Goal: Find specific page/section: Find specific page/section

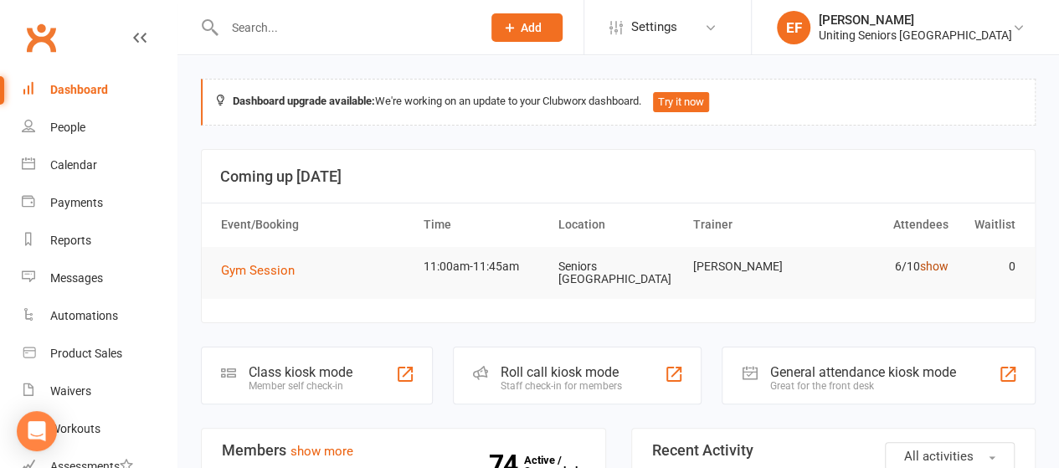
click at [933, 264] on link "show" at bounding box center [934, 266] width 28 height 13
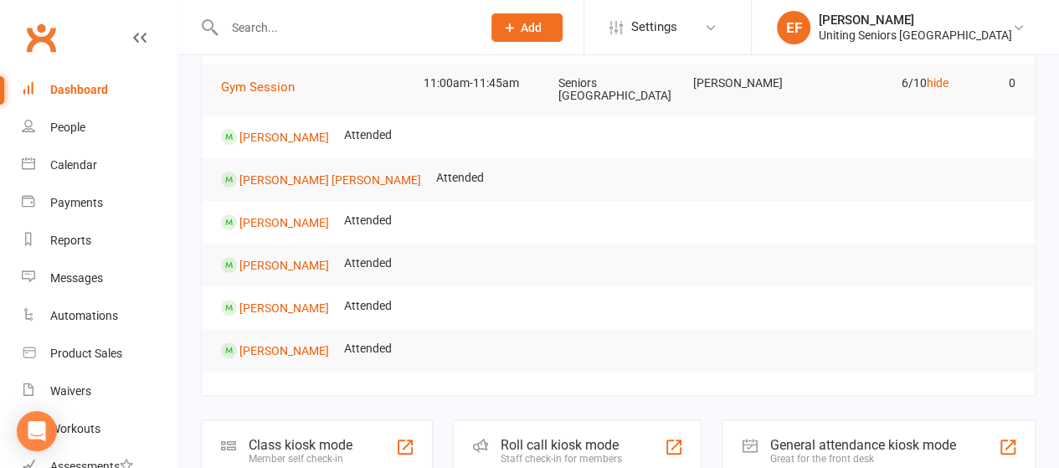
scroll to position [184, 0]
click at [89, 163] on div "Calendar" at bounding box center [73, 164] width 47 height 13
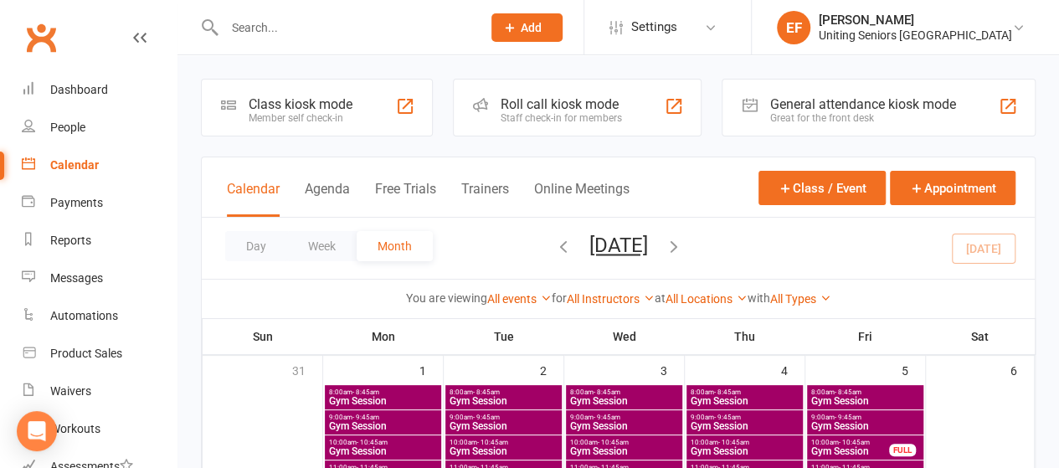
click at [331, 33] on input "text" at bounding box center [344, 27] width 250 height 23
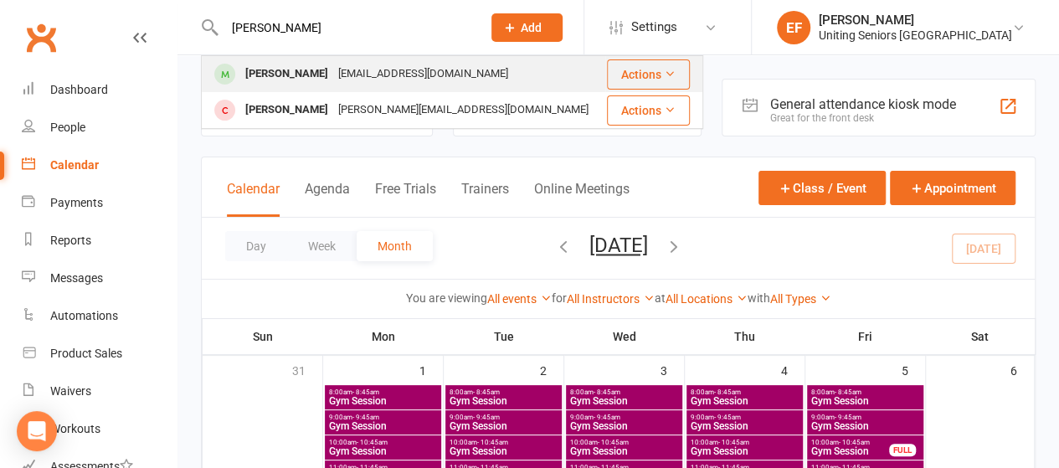
type input "[PERSON_NAME]"
click at [333, 77] on div "[EMAIL_ADDRESS][DOMAIN_NAME]" at bounding box center [423, 74] width 180 height 24
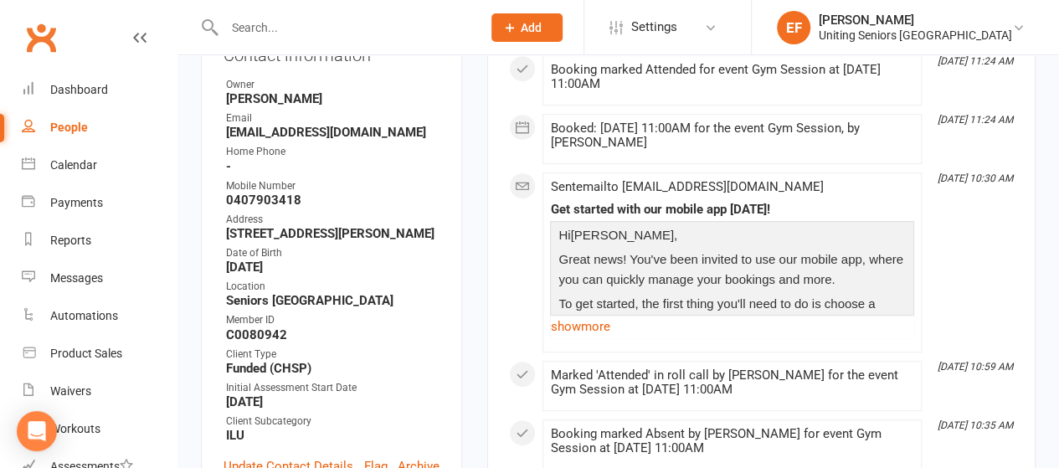
scroll to position [366, 0]
click at [593, 323] on link "show more" at bounding box center [732, 325] width 364 height 23
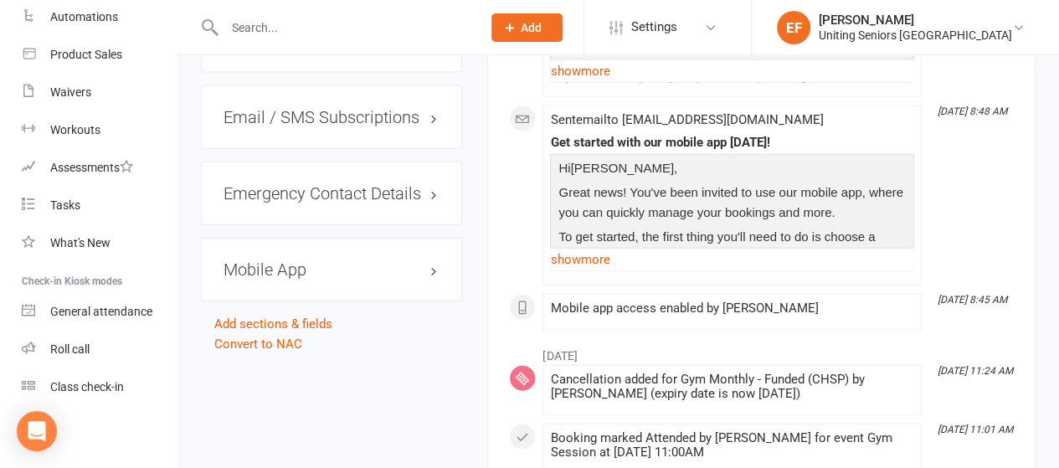
scroll to position [1880, 0]
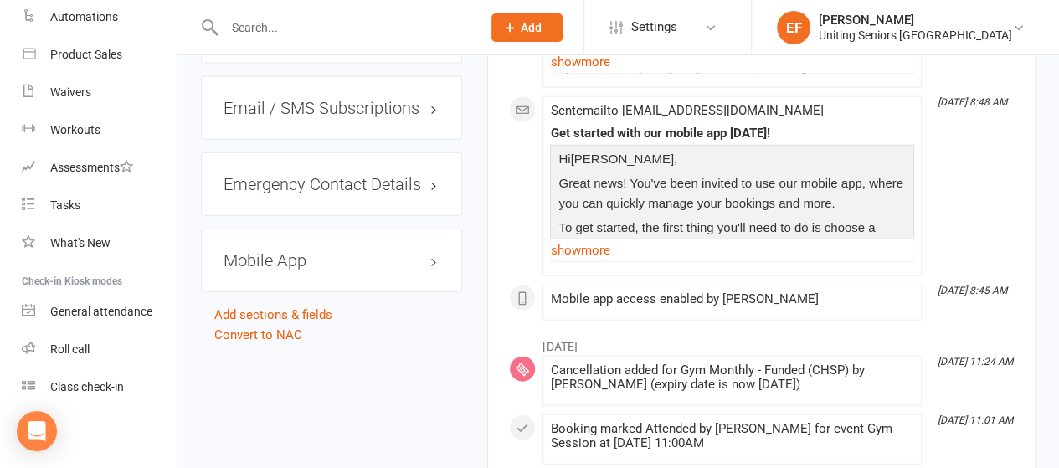
click at [430, 251] on h3 "Mobile App" at bounding box center [332, 260] width 216 height 18
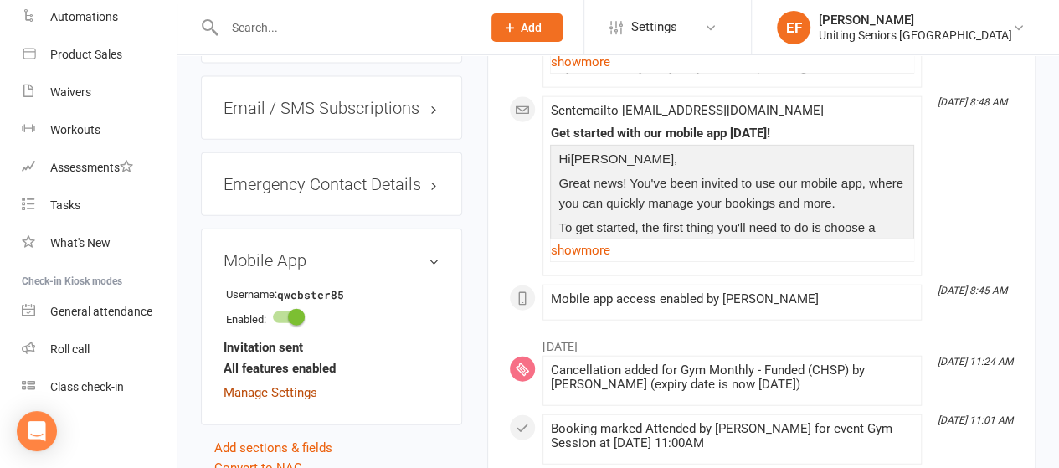
click at [266, 385] on link "Manage Settings" at bounding box center [271, 392] width 94 height 15
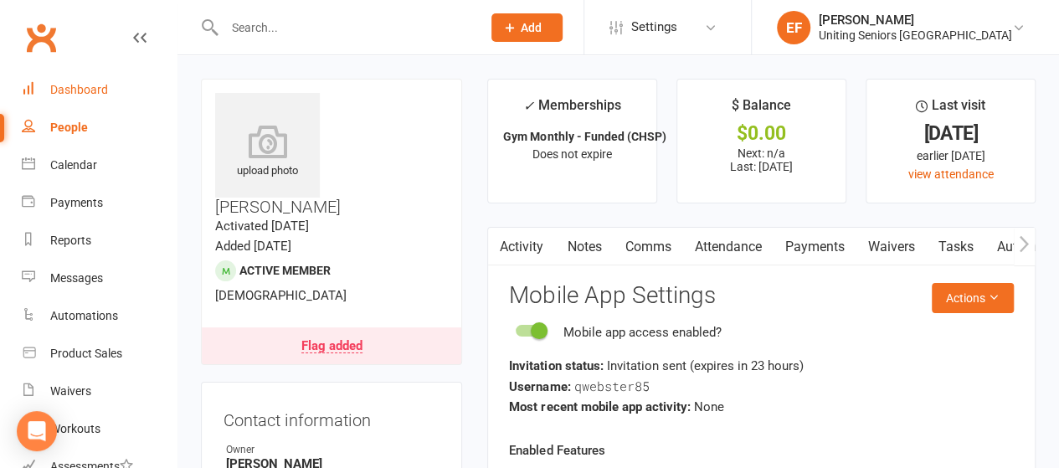
click at [80, 90] on div "Dashboard" at bounding box center [79, 89] width 58 height 13
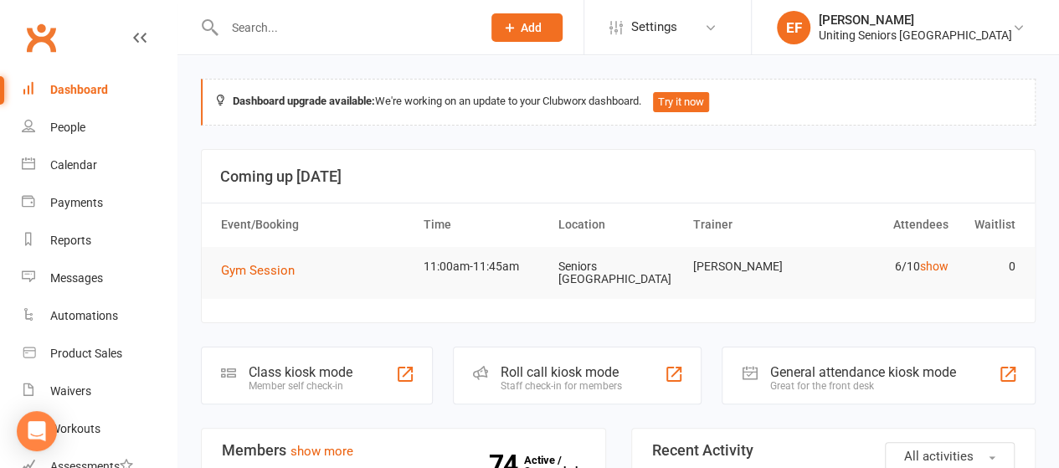
scroll to position [2, 0]
click at [80, 131] on div "People" at bounding box center [67, 127] width 35 height 13
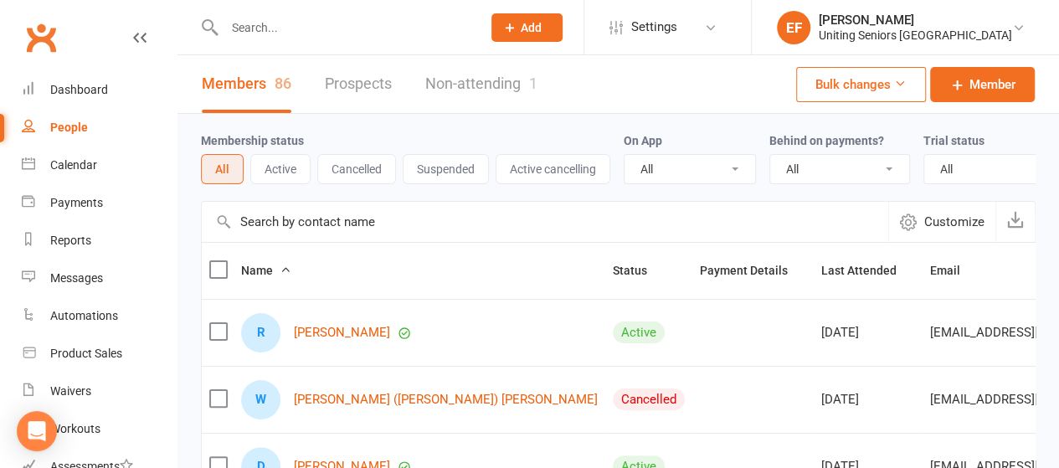
click at [333, 175] on button "Cancelled" at bounding box center [356, 169] width 79 height 30
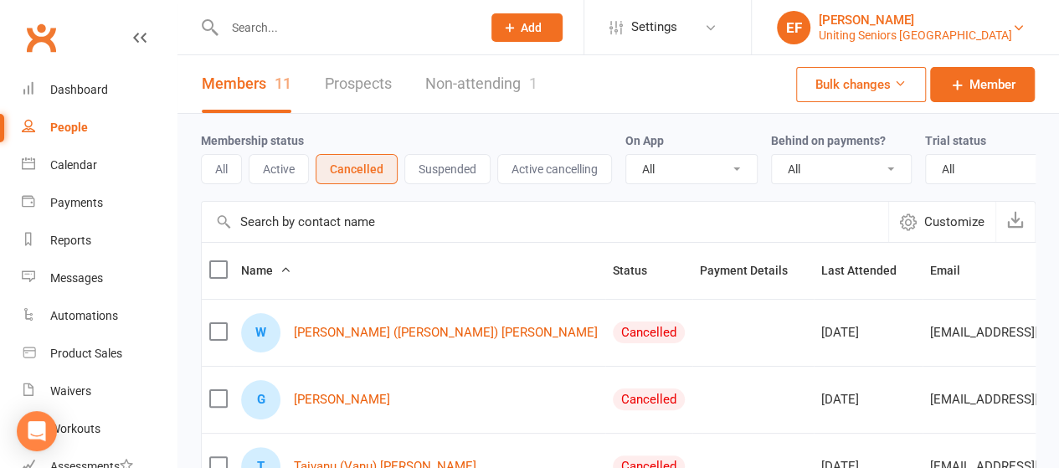
click at [904, 33] on div "Uniting Seniors [GEOGRAPHIC_DATA]" at bounding box center [915, 35] width 193 height 15
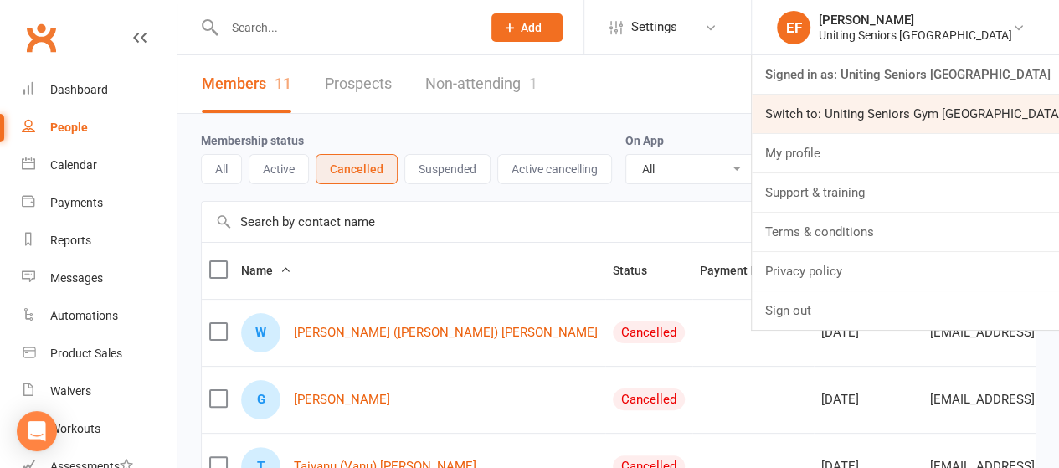
click at [907, 109] on link "Switch to: Uniting Seniors Gym [GEOGRAPHIC_DATA]" at bounding box center [905, 114] width 307 height 39
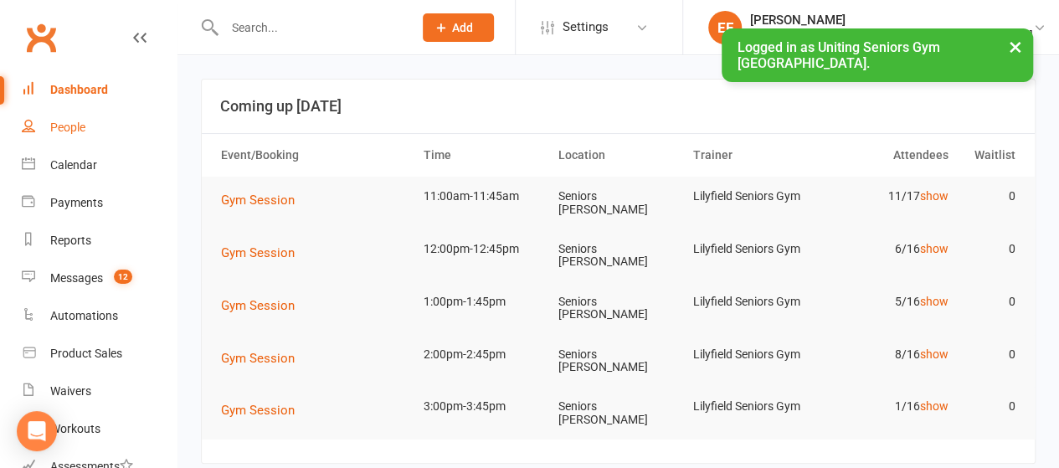
click at [94, 126] on link "People" at bounding box center [99, 128] width 155 height 38
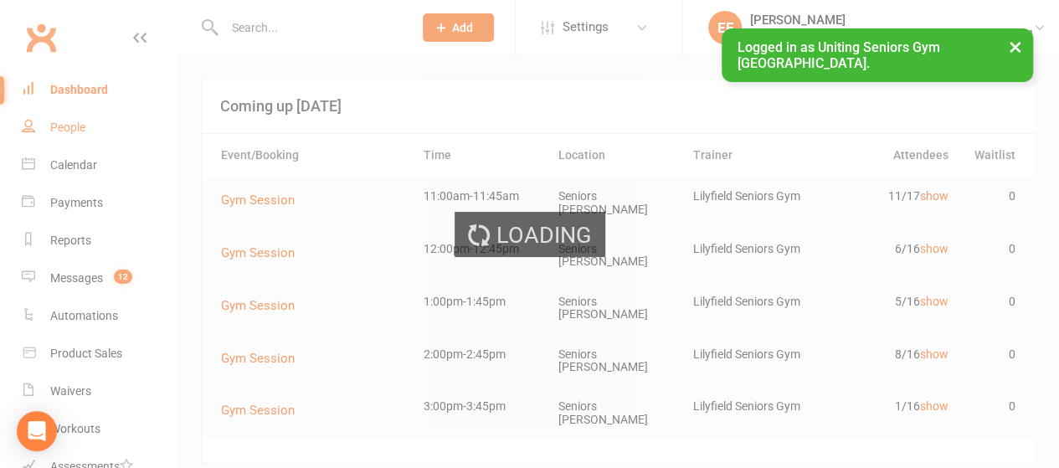
select select "50"
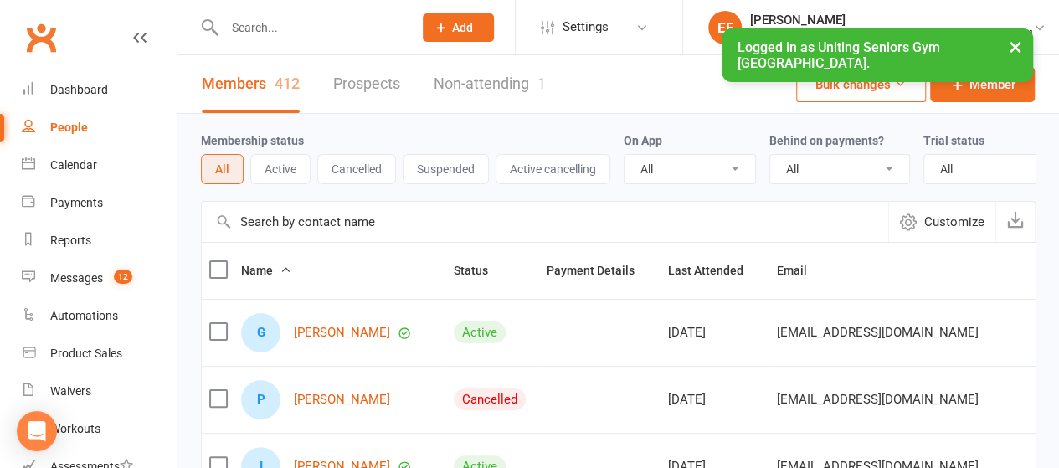
click at [352, 175] on button "Cancelled" at bounding box center [356, 169] width 79 height 30
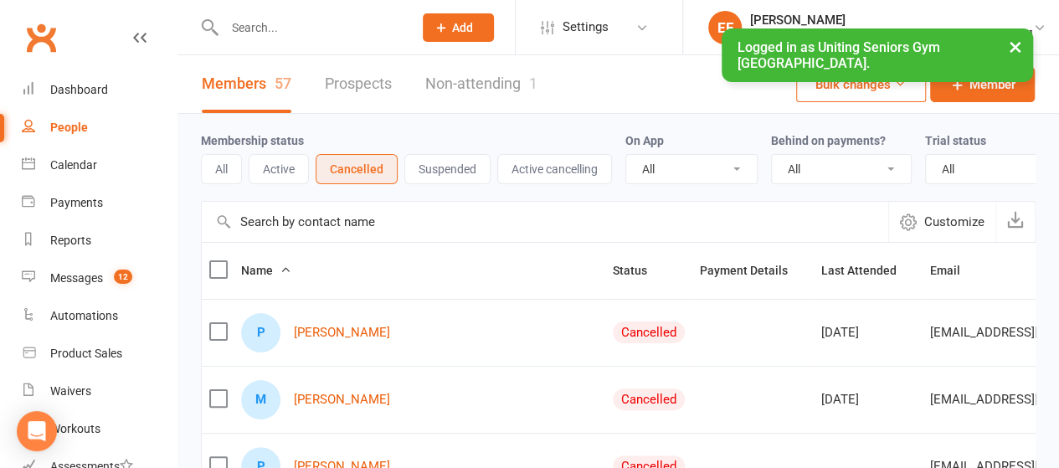
click at [1012, 44] on button "×" at bounding box center [1016, 46] width 30 height 36
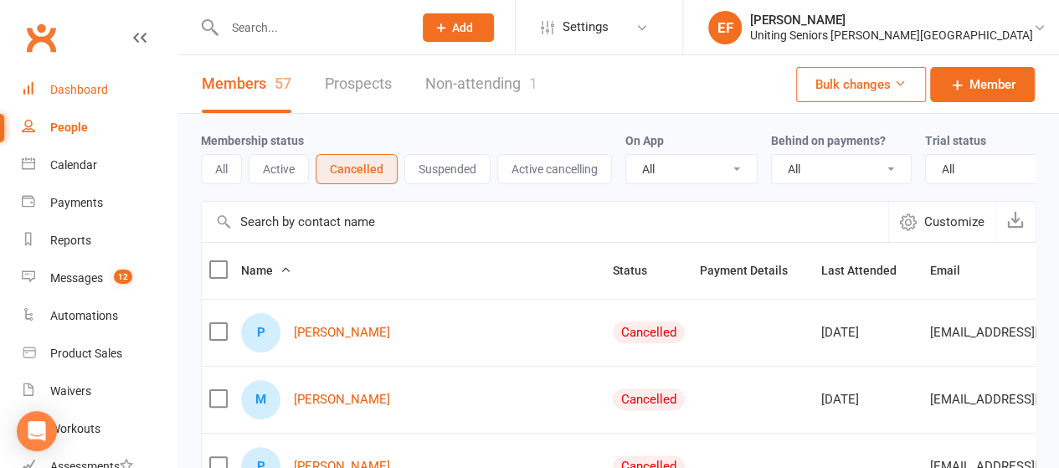
click at [92, 75] on link "Dashboard" at bounding box center [99, 90] width 155 height 38
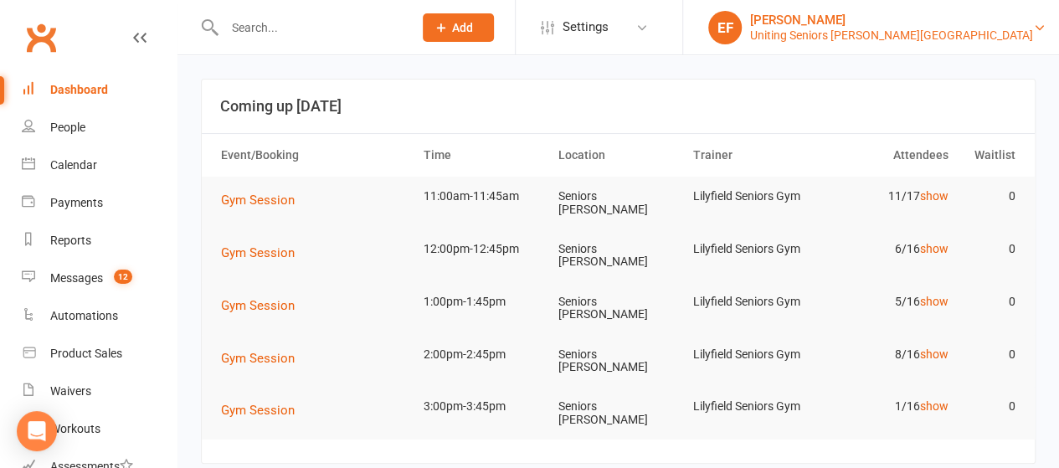
click at [1008, 37] on div "Uniting Seniors Gym Lilyfield" at bounding box center [891, 35] width 283 height 15
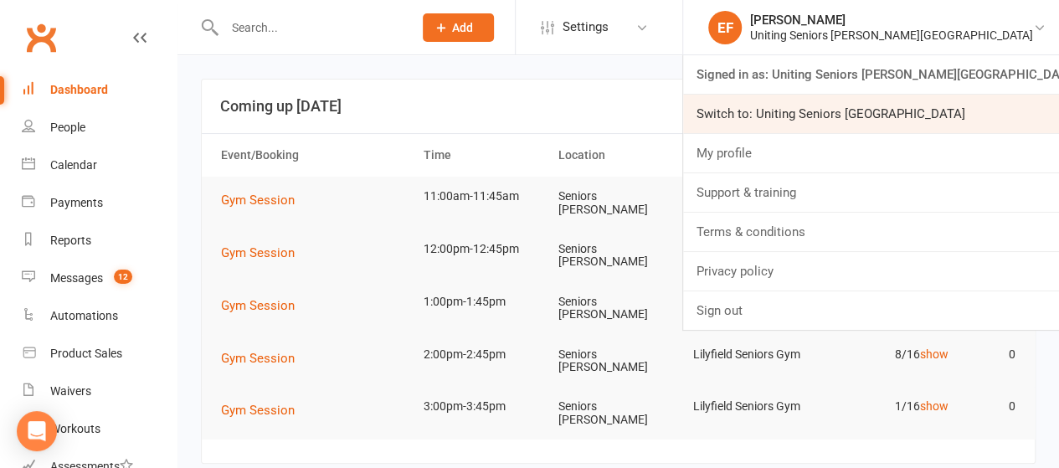
click at [978, 121] on link "Switch to: Uniting Seniors Gym Westmead" at bounding box center [871, 114] width 376 height 39
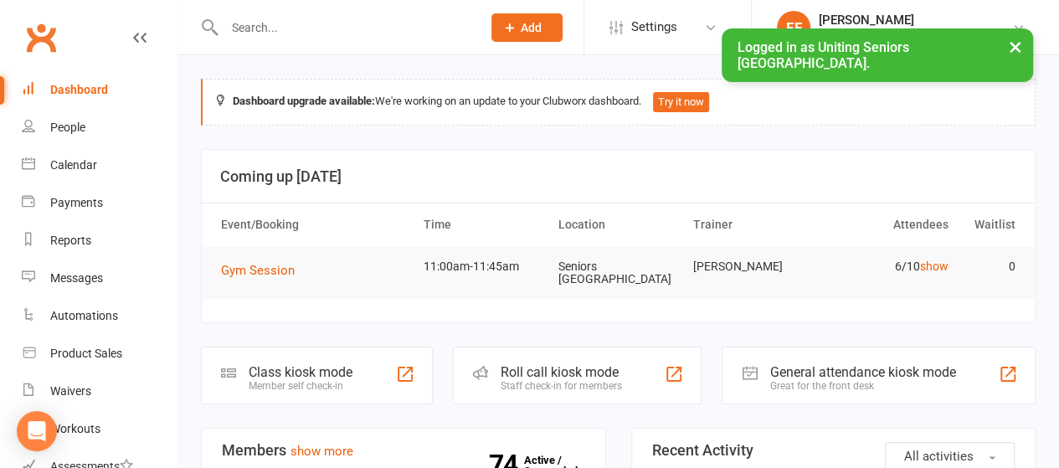
click at [1019, 47] on button "×" at bounding box center [1016, 46] width 30 height 36
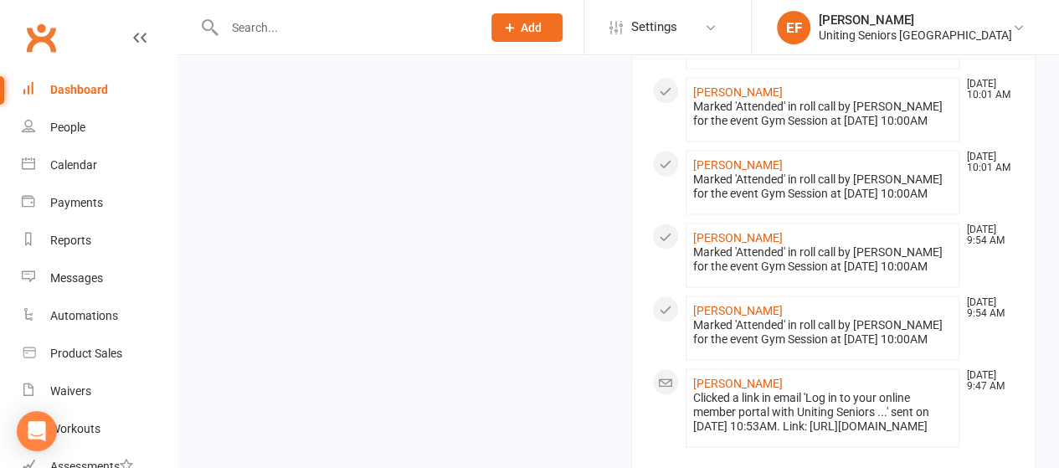
scroll to position [1804, 0]
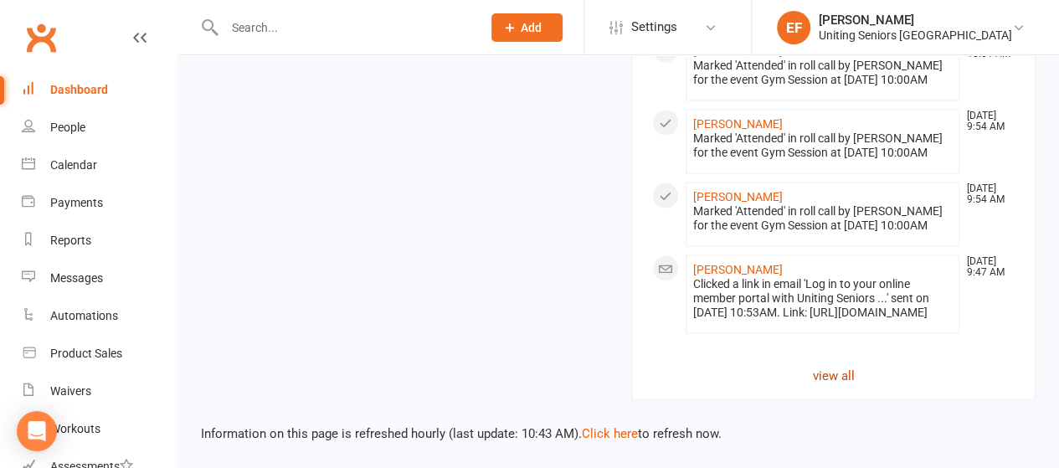
click at [837, 373] on link "view all" at bounding box center [833, 376] width 363 height 20
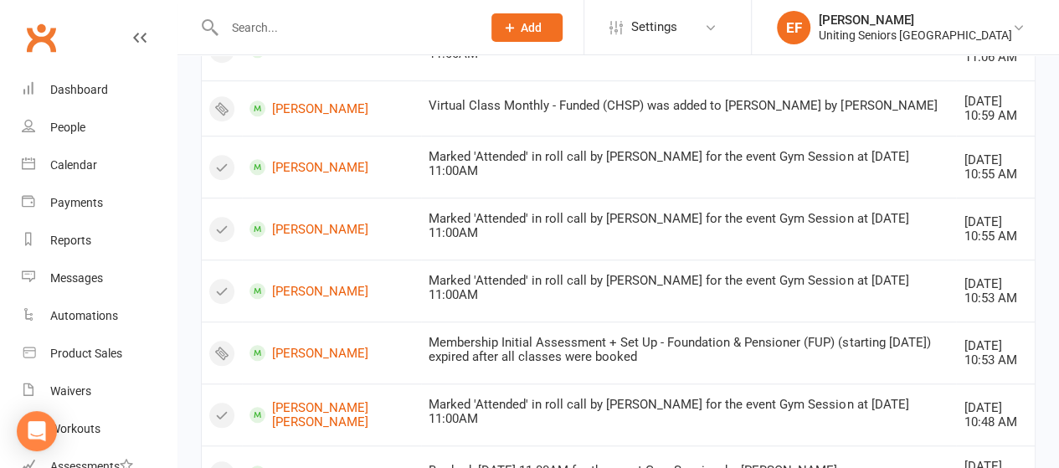
scroll to position [531, 0]
click at [302, 287] on link "[PERSON_NAME]" at bounding box center [332, 290] width 164 height 16
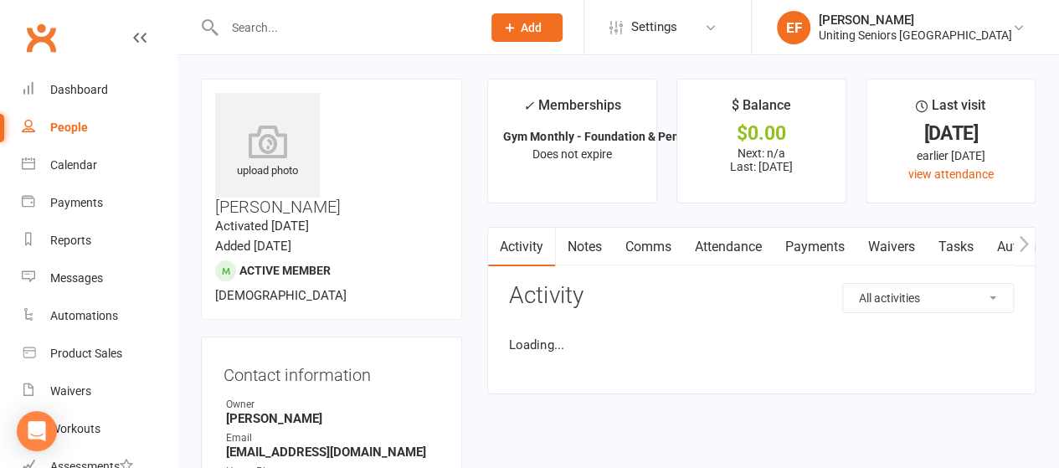
click at [302, 287] on contact-information "upload photo Ross Pearson Activated 20 August, 2025 Added 20 August, 2025 Activ…" at bounding box center [331, 459] width 261 height 760
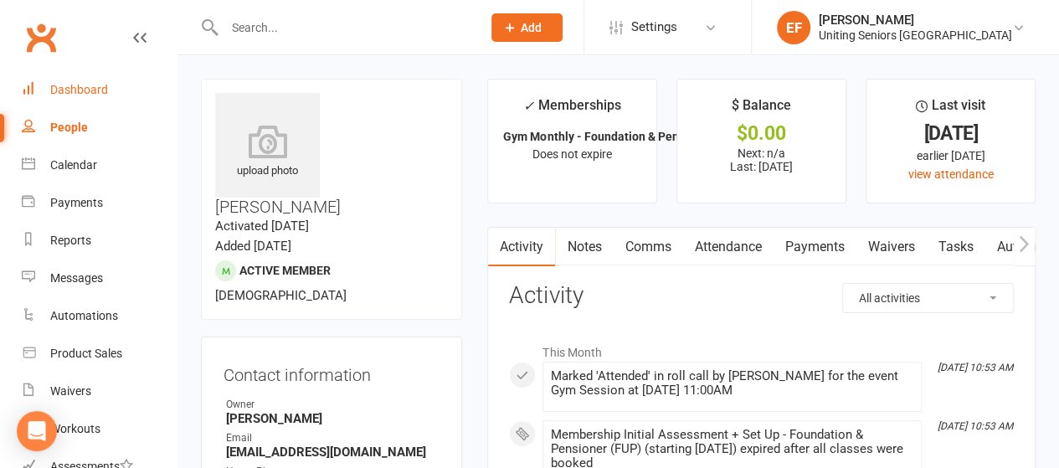
click at [81, 81] on link "Dashboard" at bounding box center [99, 90] width 155 height 38
